Goal: Task Accomplishment & Management: Complete application form

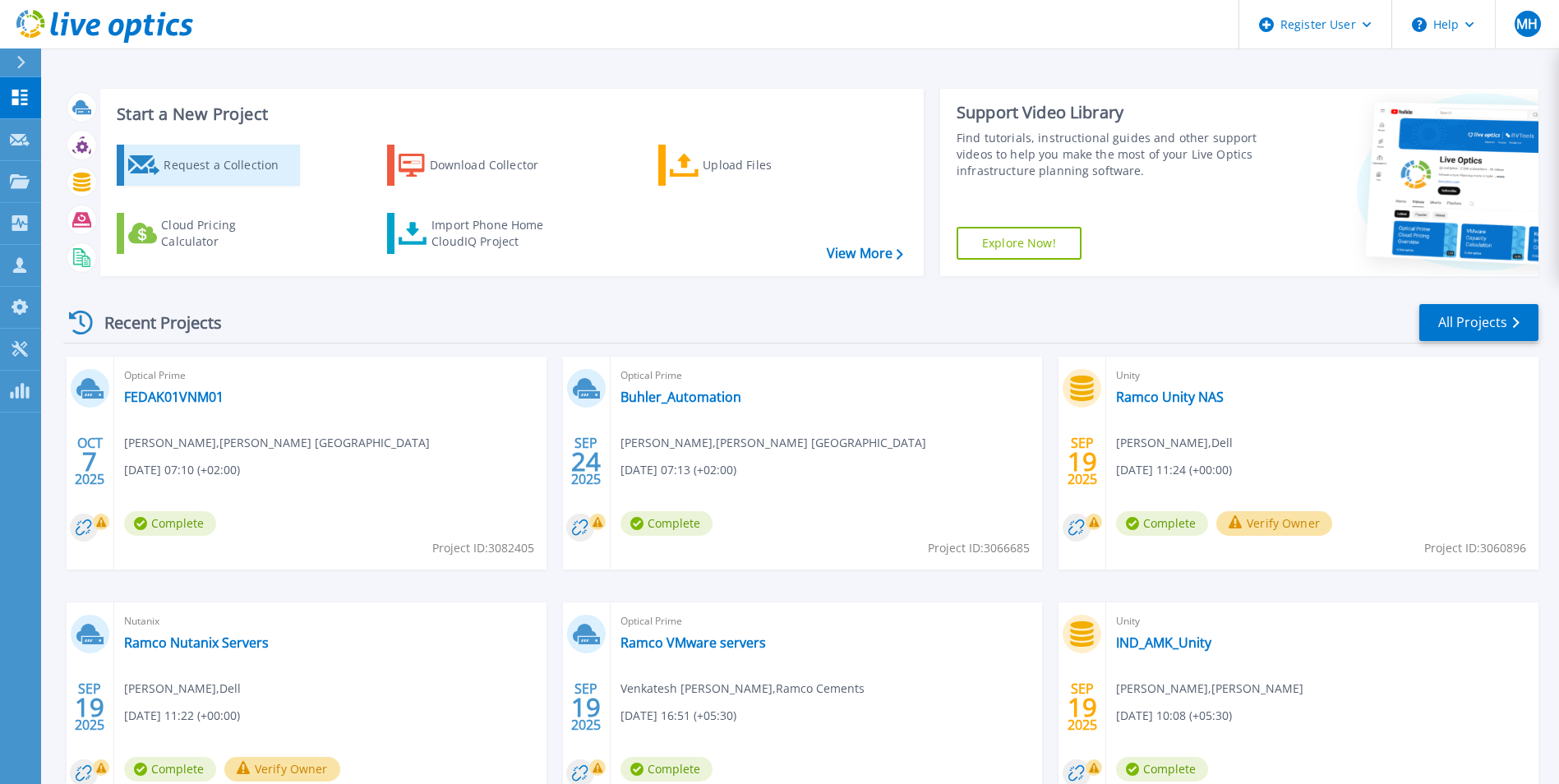
click at [236, 160] on div "Request a Collection" at bounding box center [228, 165] width 131 height 33
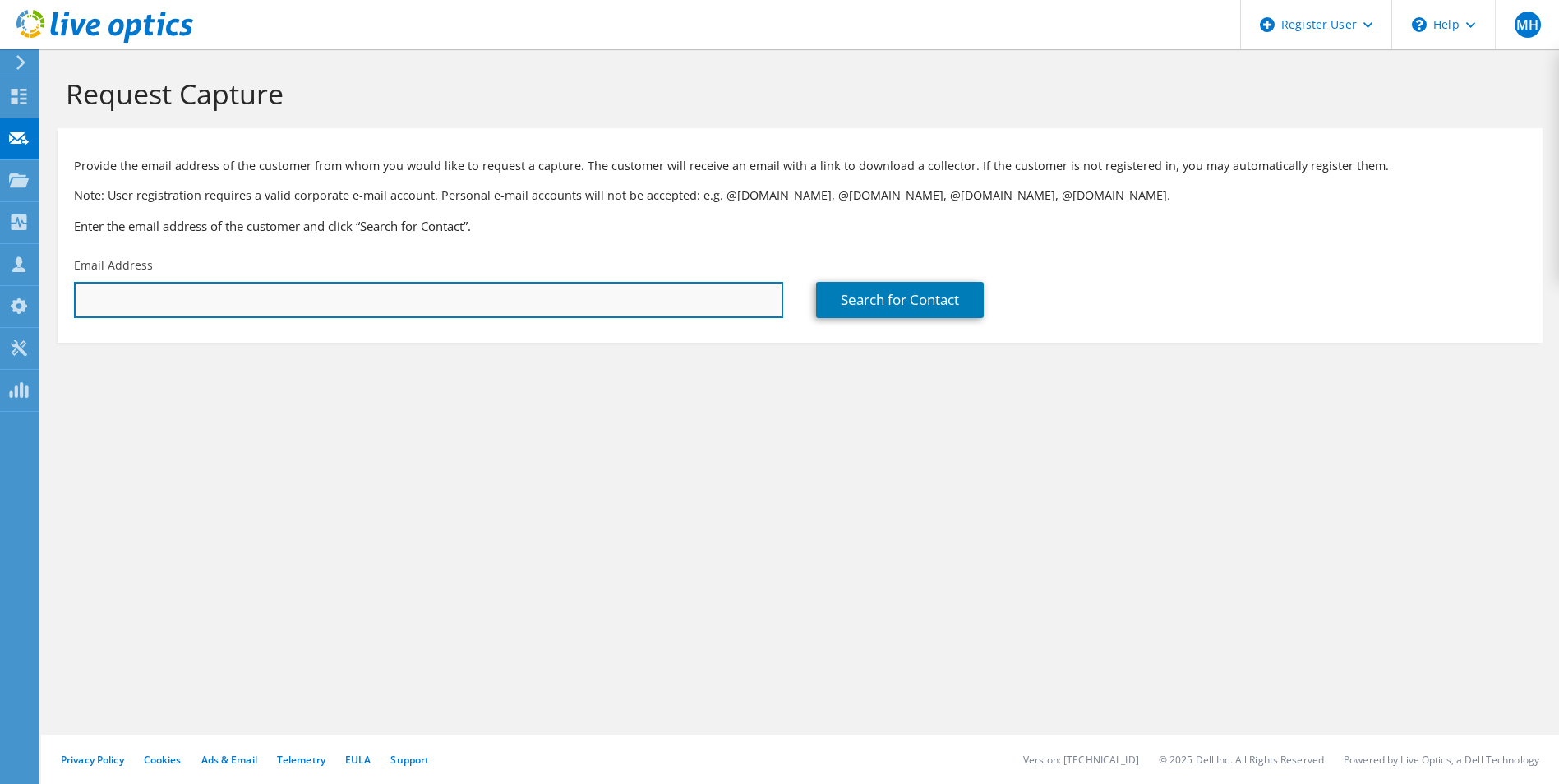
click at [667, 311] on input "text" at bounding box center [429, 299] width 710 height 36
paste input "satya.srinivas@tungstenautomation.com"
type input "satya.srinivas@tungstenautomation.com"
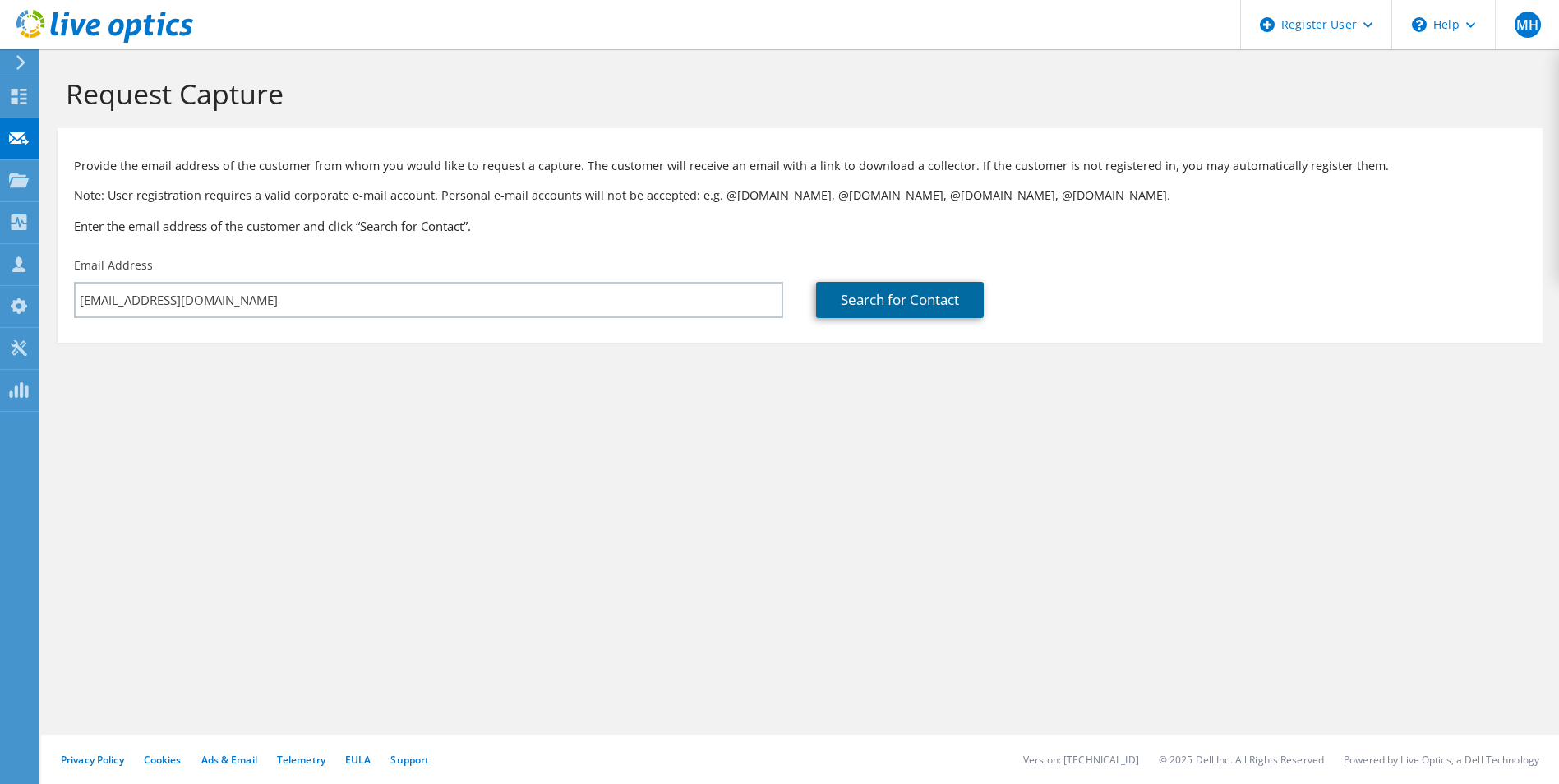
click at [940, 304] on link "Search for Contact" at bounding box center [899, 299] width 167 height 36
type input "KOFAX INDIA PRIVATE LIMITED"
type input "Satya"
type input "srinivas"
type input "India"
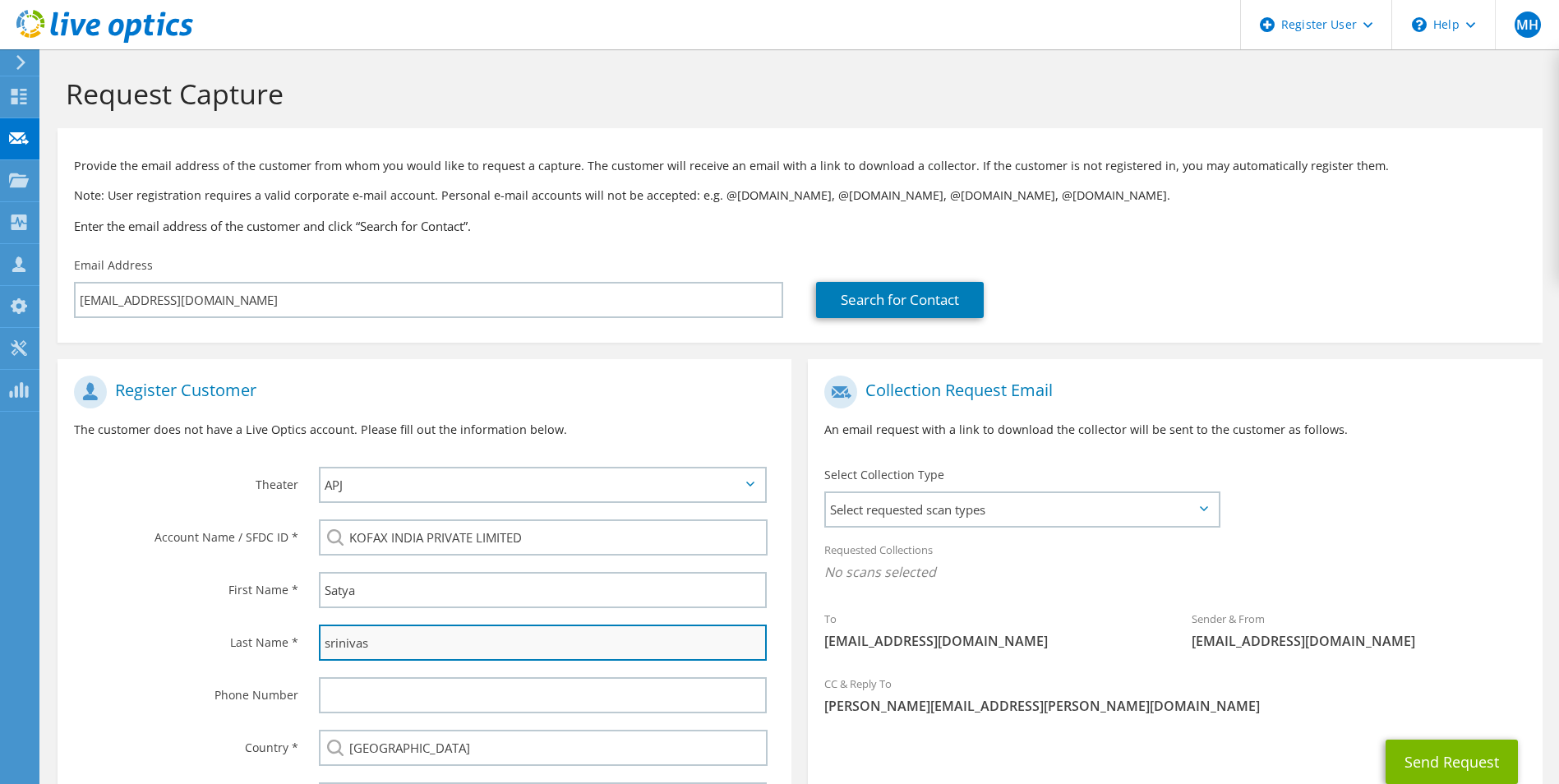
click at [331, 640] on input "srinivas" at bounding box center [543, 642] width 449 height 36
type input "Srinivas"
click at [987, 514] on span "Select requested scan types" at bounding box center [1022, 509] width 391 height 33
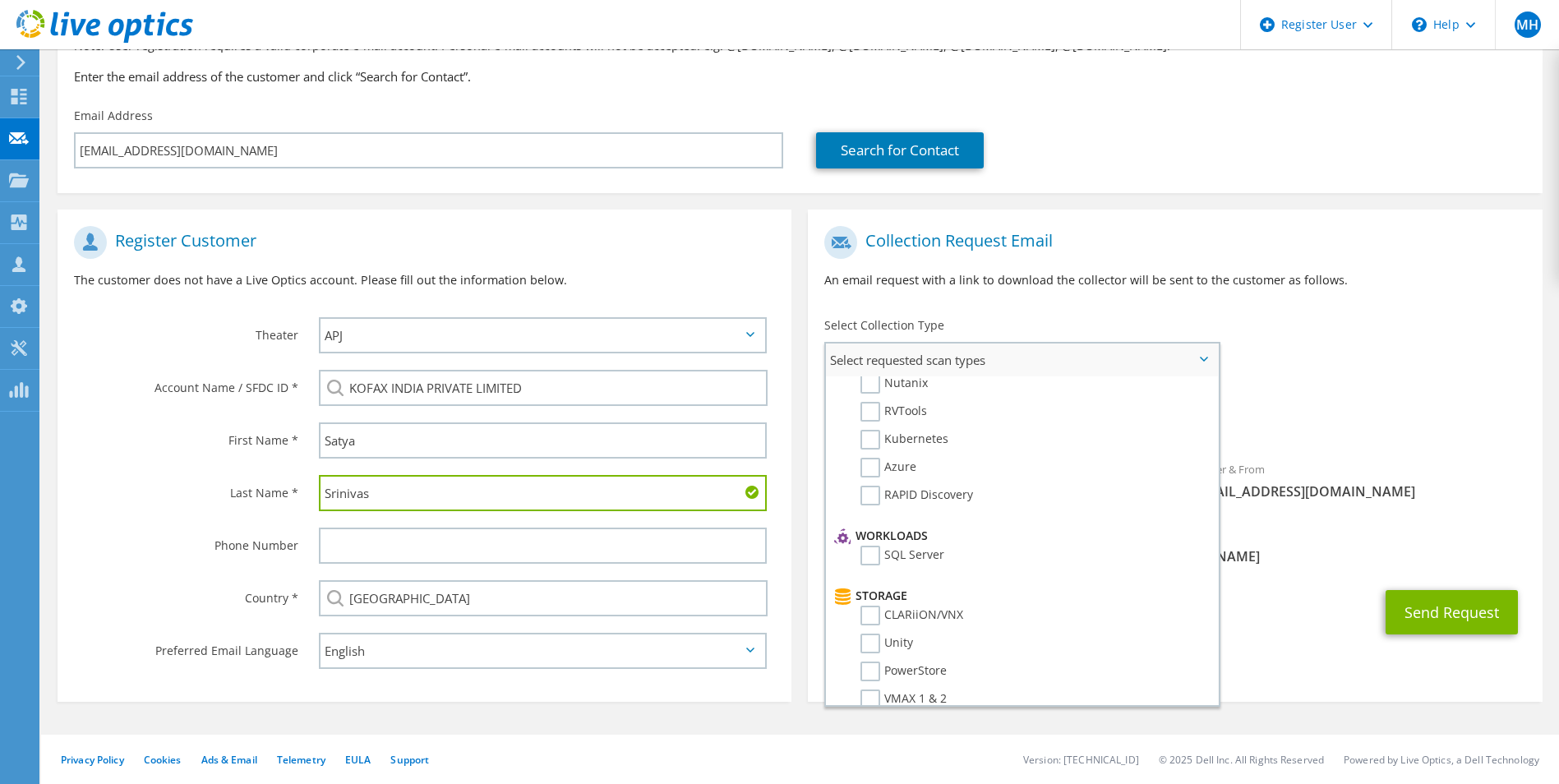
scroll to position [164, 0]
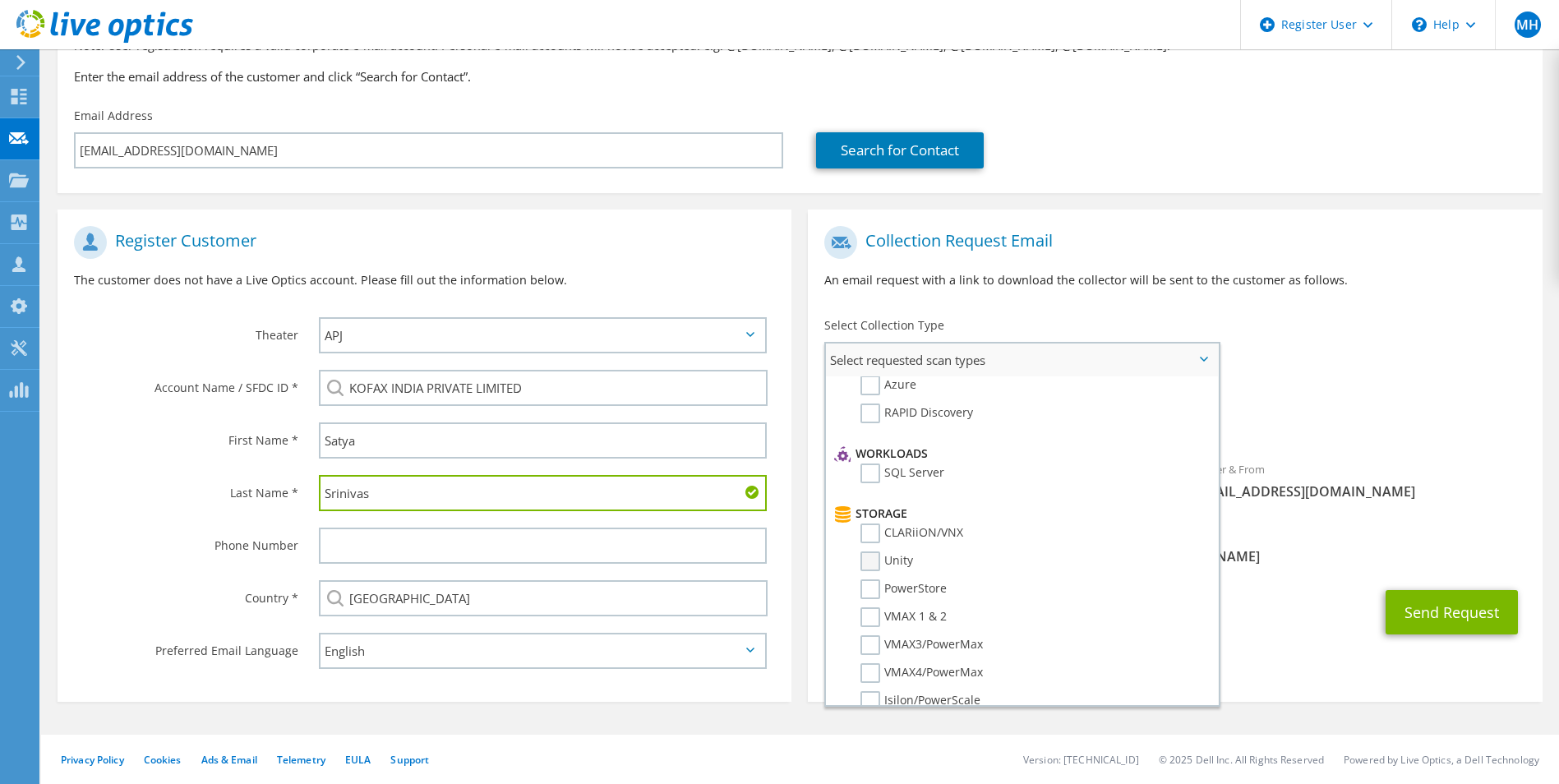
click at [874, 563] on label "Unity" at bounding box center [886, 561] width 52 height 19
click at [0, 0] on input "Unity" at bounding box center [0, 0] width 0 height 0
click at [1360, 406] on div "Requested Collections No scans selected Unity" at bounding box center [1174, 416] width 734 height 66
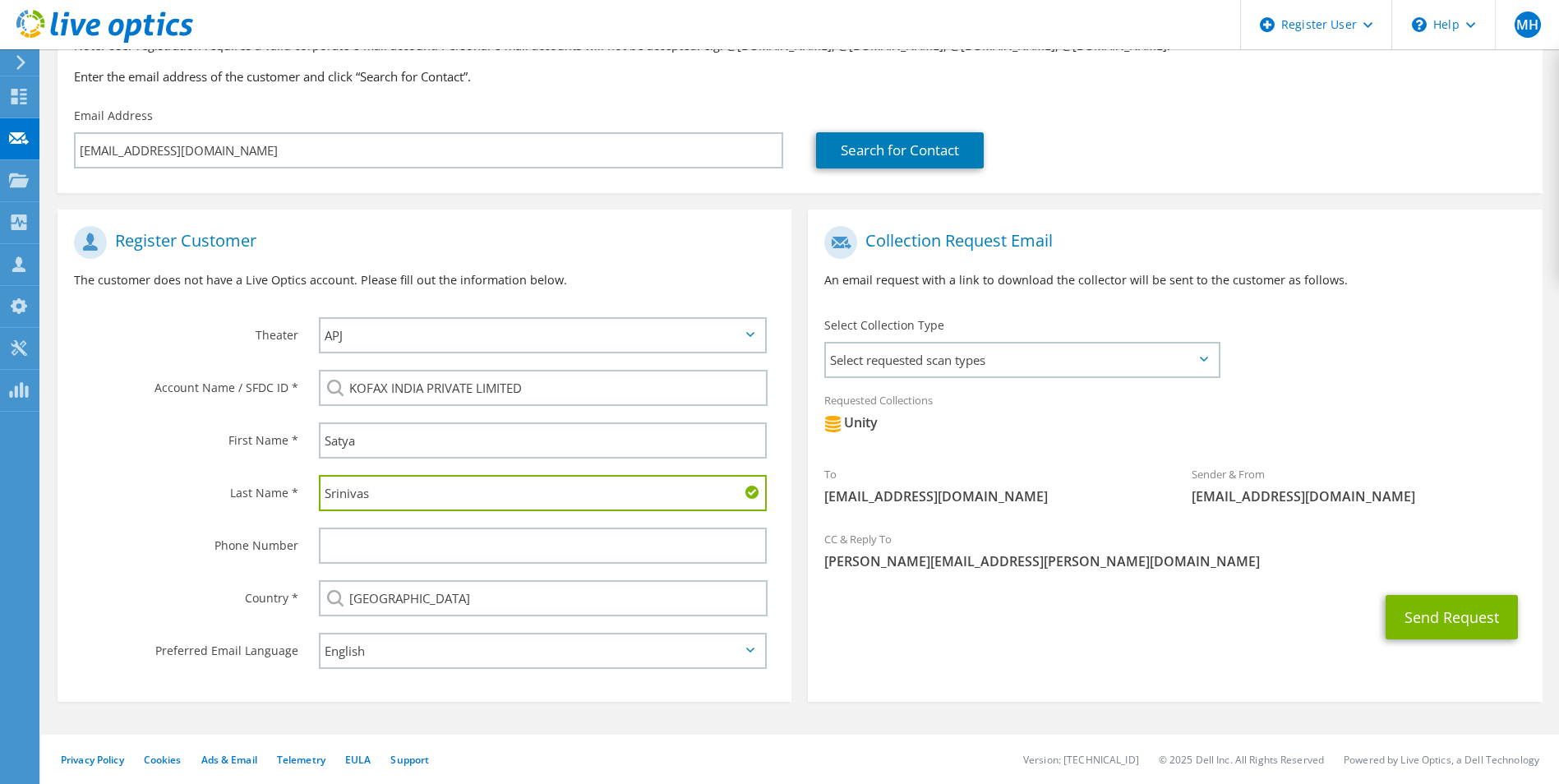
click at [1266, 594] on div "Send Request" at bounding box center [1174, 617] width 734 height 61
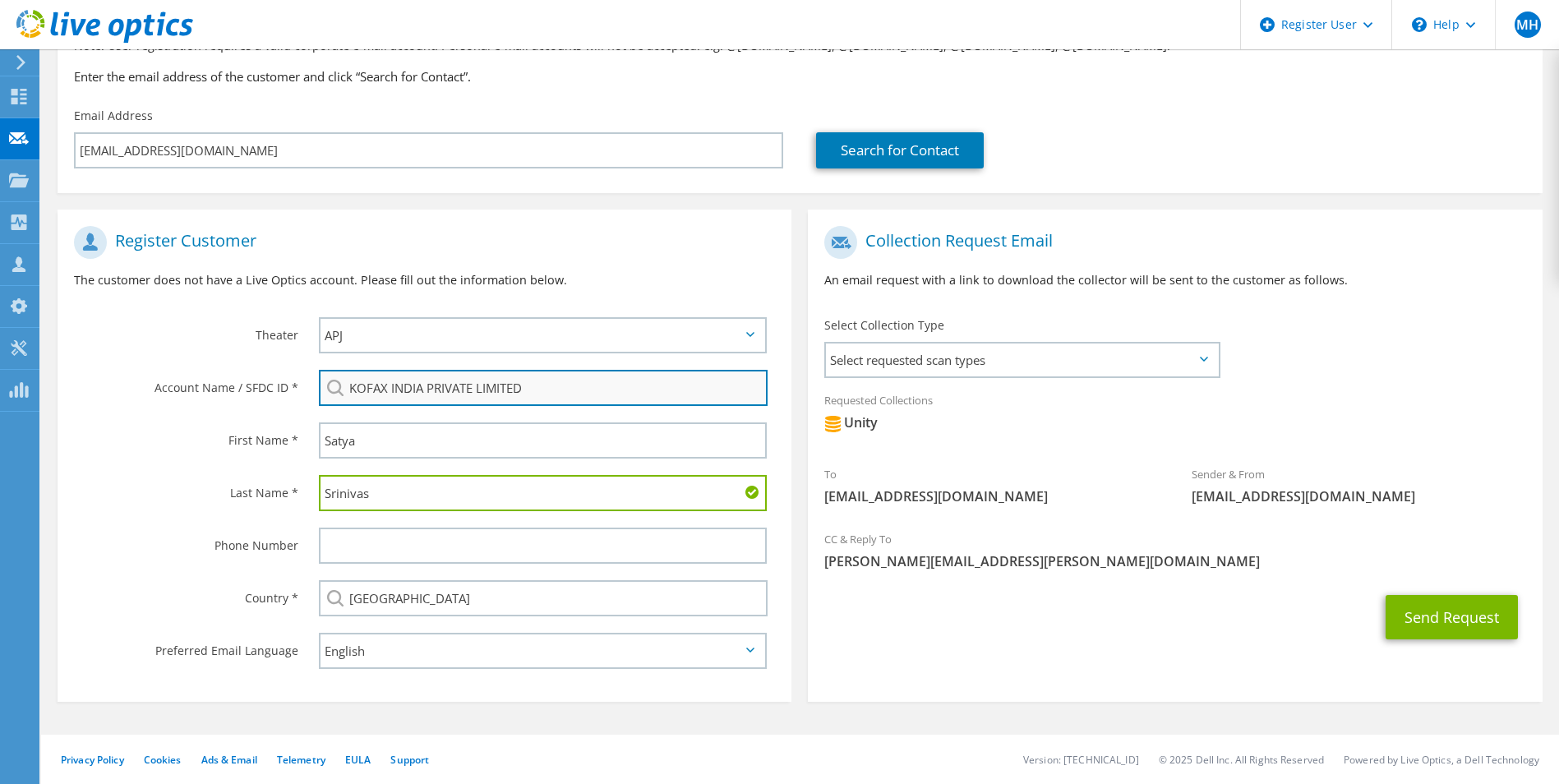
click at [571, 402] on input "KOFAX INDIA PRIVATE LIMITED" at bounding box center [543, 387] width 449 height 36
drag, startPoint x: 552, startPoint y: 391, endPoint x: 329, endPoint y: 380, distance: 223.3
click at [322, 382] on input "KOFAX INDIA PRIVATE LIMITED" at bounding box center [543, 387] width 449 height 36
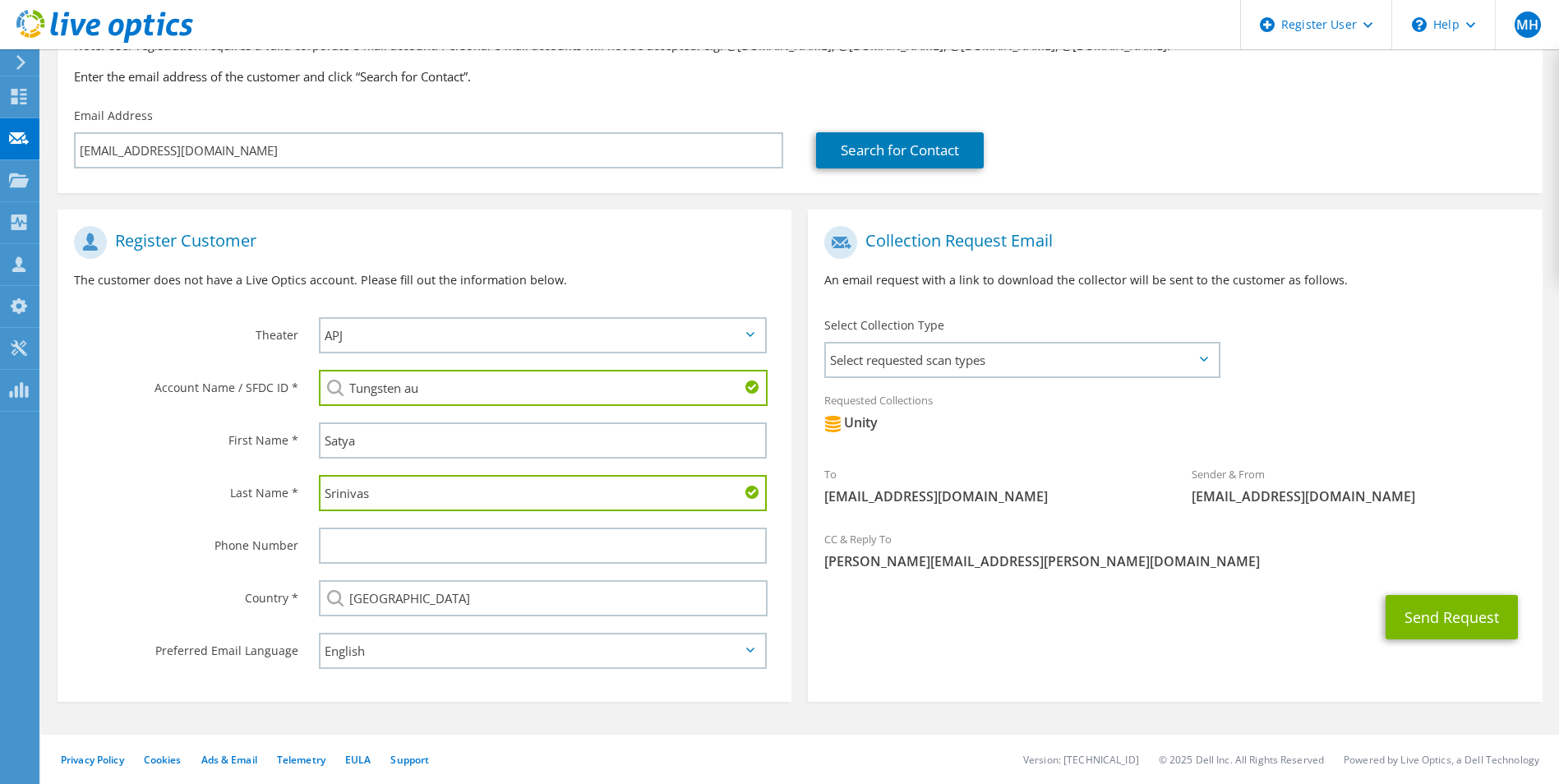
click at [436, 401] on li "Tungsten Automation : 3384984375" at bounding box center [413, 399] width 189 height 19
type input "Tungsten Automation : 3384984375"
click at [1403, 452] on div "Requested Collections No scans selected Unity" at bounding box center [1174, 420] width 734 height 74
click at [1427, 614] on button "Send Request" at bounding box center [1451, 617] width 132 height 45
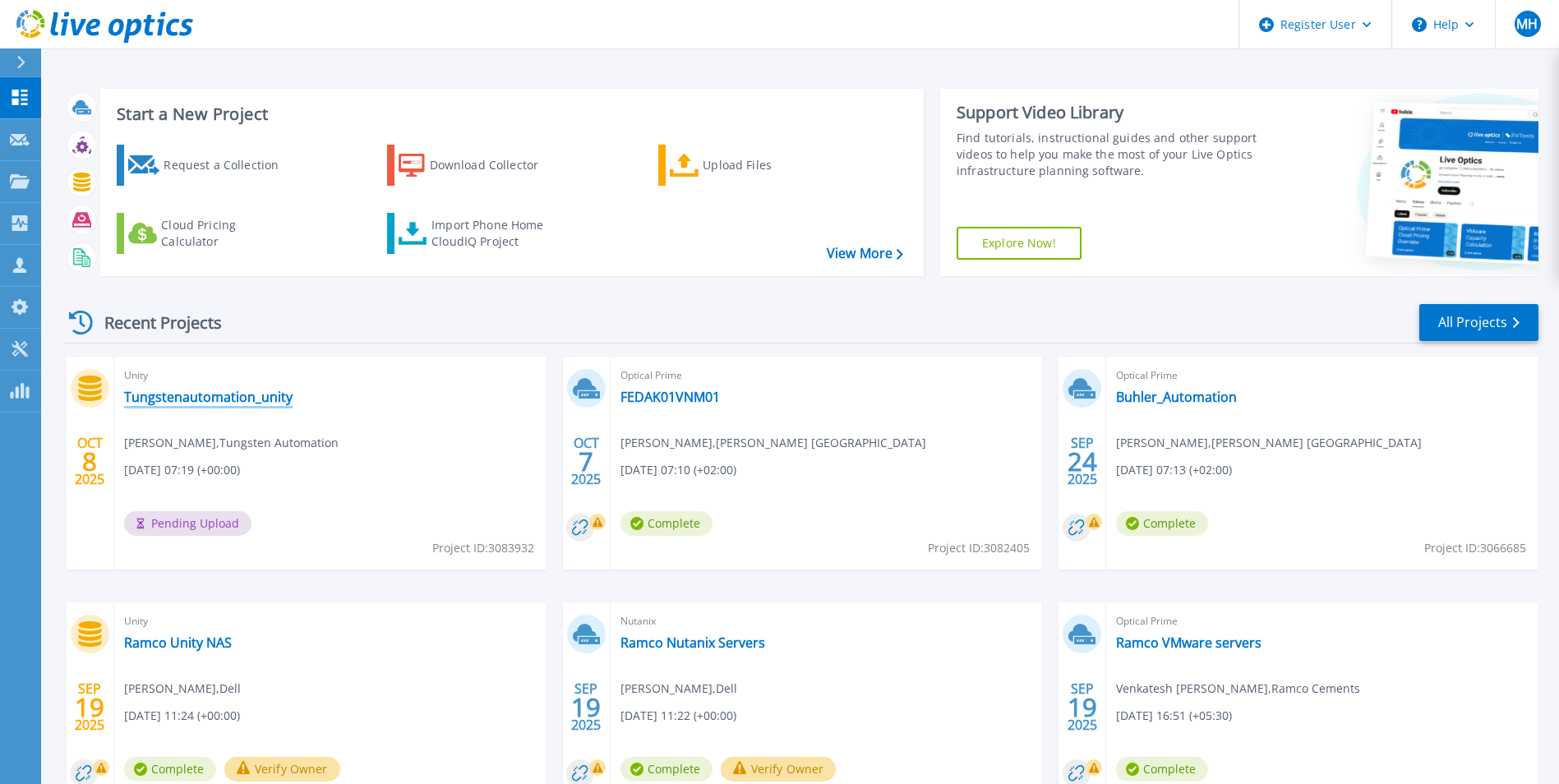
click at [268, 395] on link "Tungstenautomation_unity" at bounding box center [208, 396] width 168 height 17
click at [216, 399] on link "Tungstenautomation_unity" at bounding box center [208, 396] width 168 height 17
click at [214, 398] on link "Tungstenautomation_unity" at bounding box center [208, 396] width 168 height 17
click at [215, 392] on link "Tungstenautomation_unity" at bounding box center [208, 396] width 168 height 17
